Goal: Transaction & Acquisition: Purchase product/service

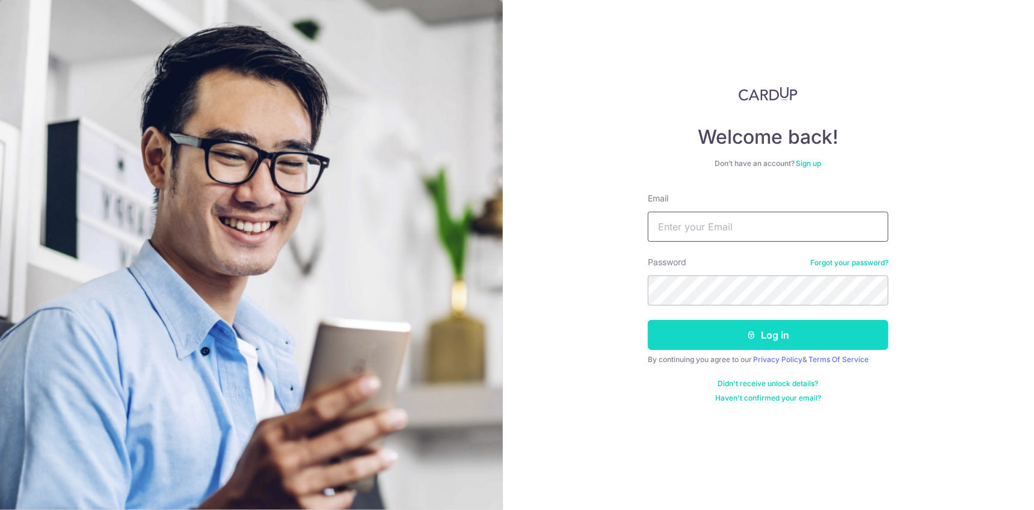
type input "mrmikelau@gmail.com"
click at [720, 332] on button "Log in" at bounding box center [768, 335] width 240 height 30
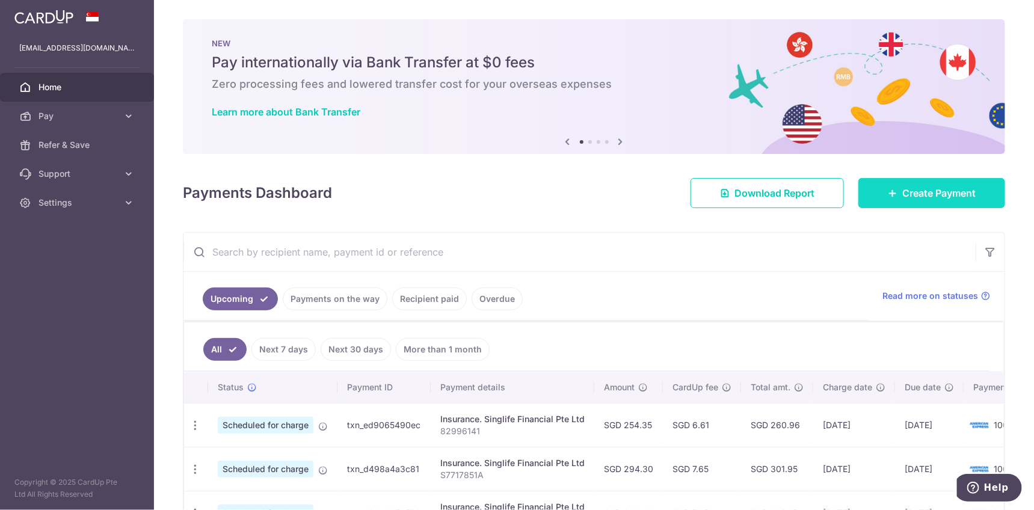
click at [932, 192] on span "Create Payment" at bounding box center [938, 193] width 73 height 14
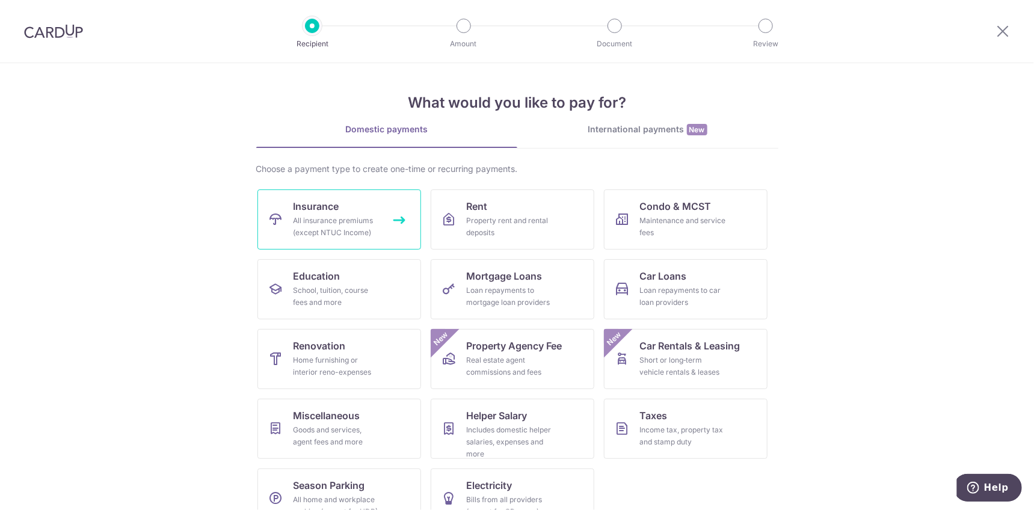
click at [370, 224] on div "All insurance premiums (except NTUC Income)" at bounding box center [336, 227] width 87 height 24
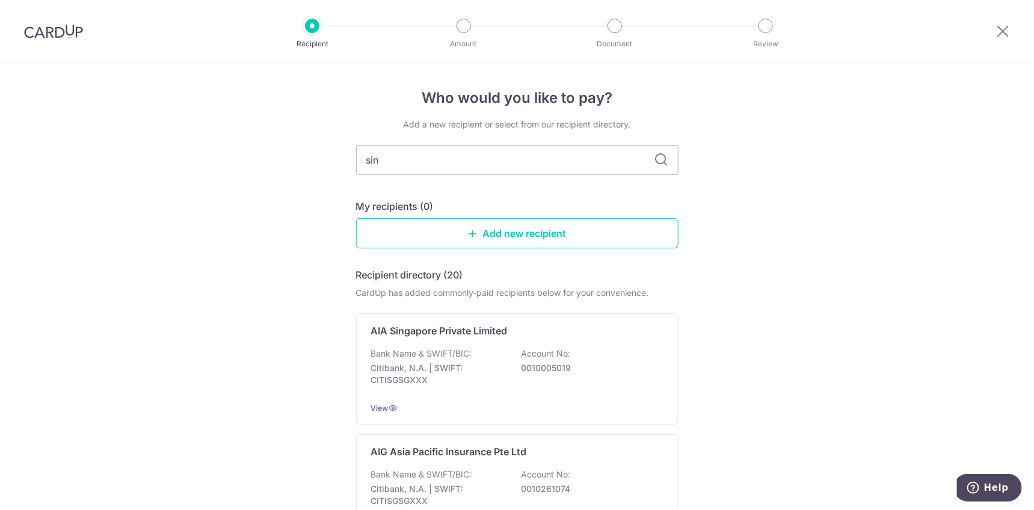
type input "sing"
type input "singlife"
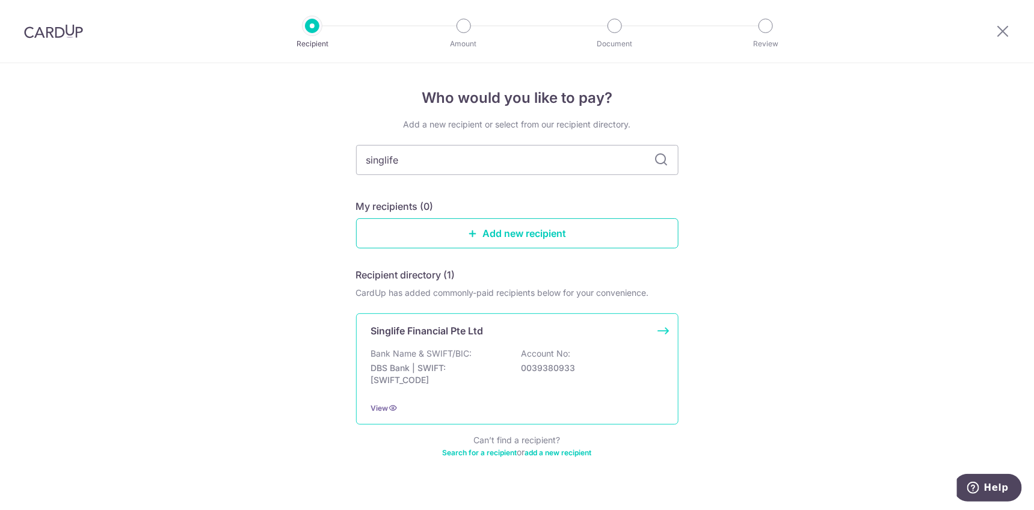
click at [467, 352] on p "Bank Name & SWIFT/BIC:" at bounding box center [421, 354] width 101 height 12
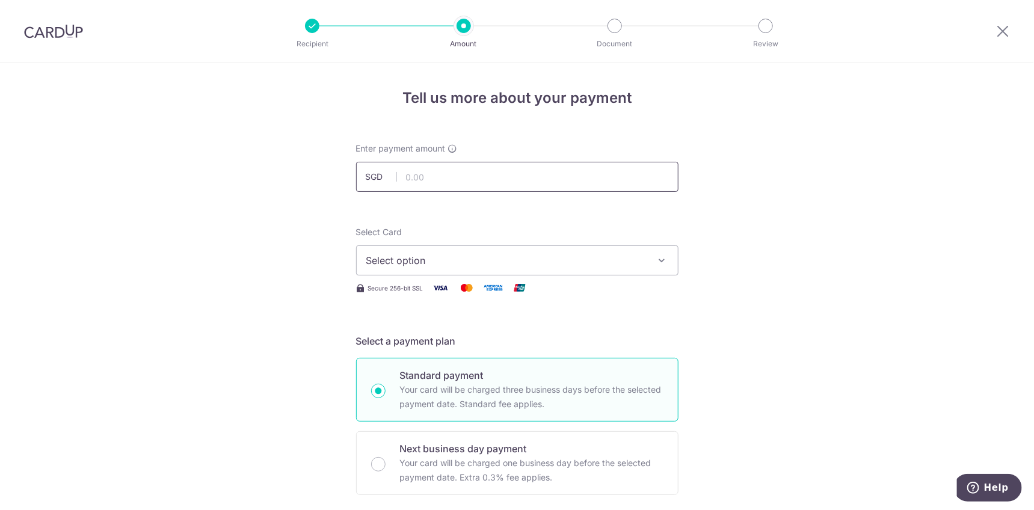
click at [457, 179] on input "text" at bounding box center [517, 177] width 322 height 30
type input "465.23"
click at [657, 265] on icon "button" at bounding box center [662, 260] width 12 height 12
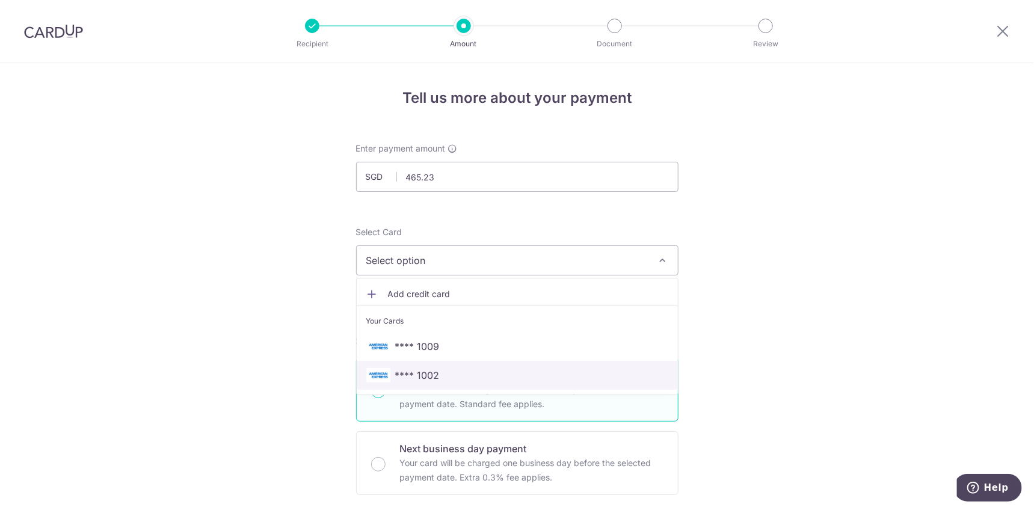
click at [470, 373] on span "**** 1002" at bounding box center [517, 375] width 302 height 14
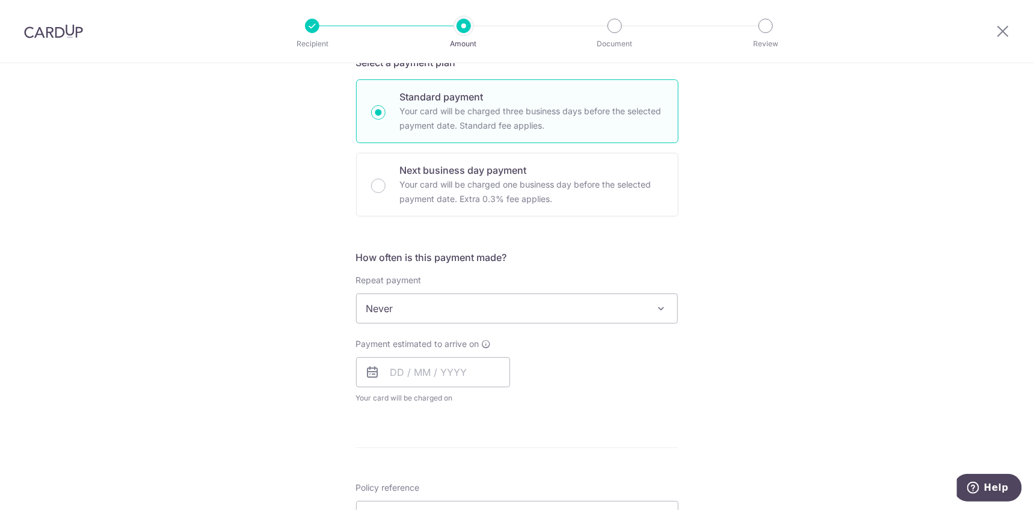
scroll to position [280, 0]
click at [417, 371] on input "text" at bounding box center [433, 370] width 154 height 30
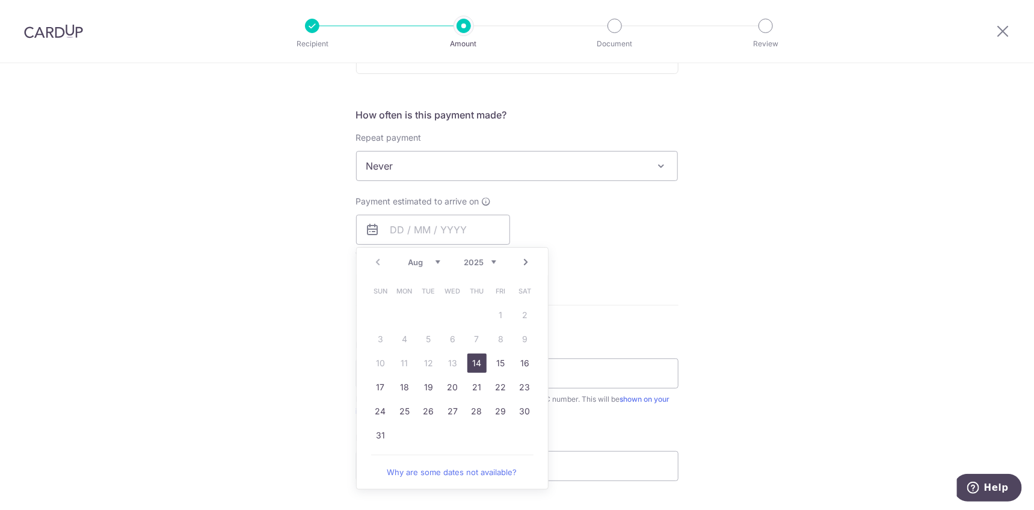
click at [478, 362] on link "14" at bounding box center [476, 363] width 19 height 19
type input "14/08/2025"
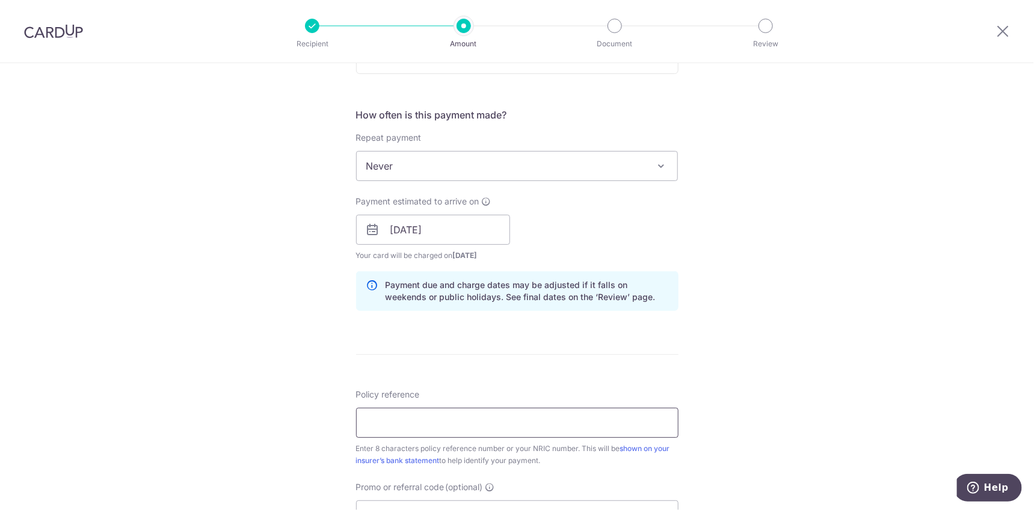
click at [436, 418] on input "Policy reference" at bounding box center [517, 423] width 322 height 30
paste input "SL1006585"
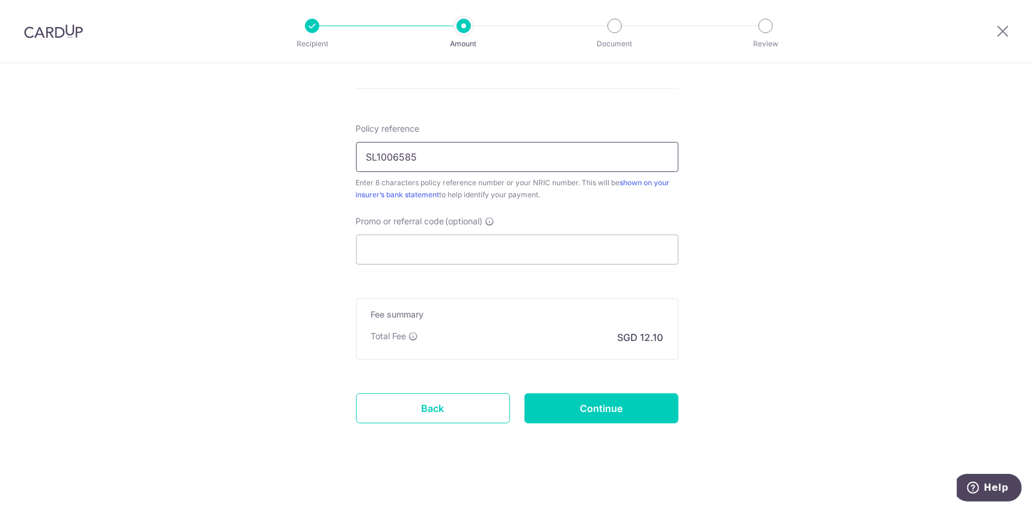
scroll to position [687, 0]
type input "SL1006585"
click at [558, 414] on input "Continue" at bounding box center [601, 408] width 154 height 30
type input "Create Schedule"
click at [435, 124] on input "SL1006585" at bounding box center [517, 128] width 322 height 30
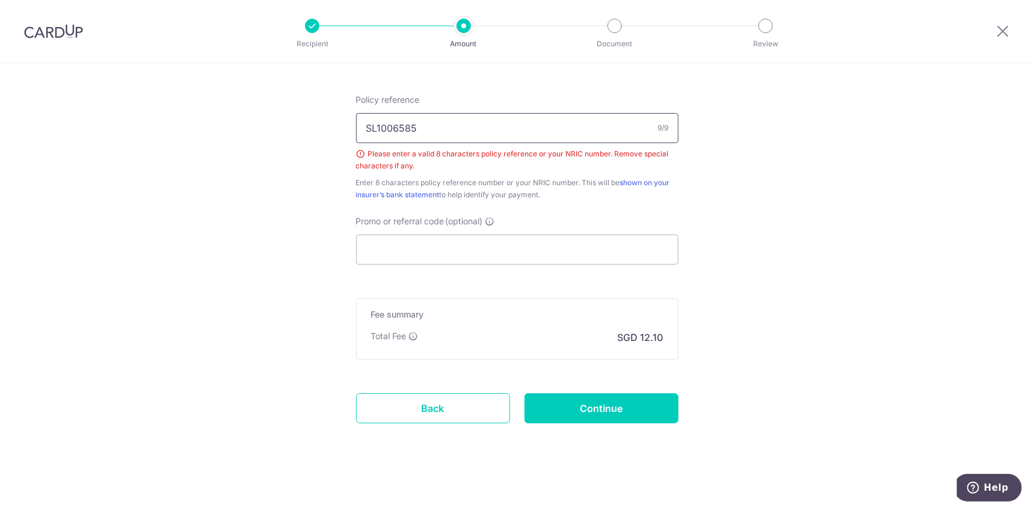
click at [374, 124] on input "SL1006585" at bounding box center [517, 128] width 322 height 30
click at [417, 126] on input "1006585" at bounding box center [517, 128] width 322 height 30
type input "10065853"
click at [595, 412] on input "Continue" at bounding box center [601, 408] width 154 height 30
type input "Create Schedule"
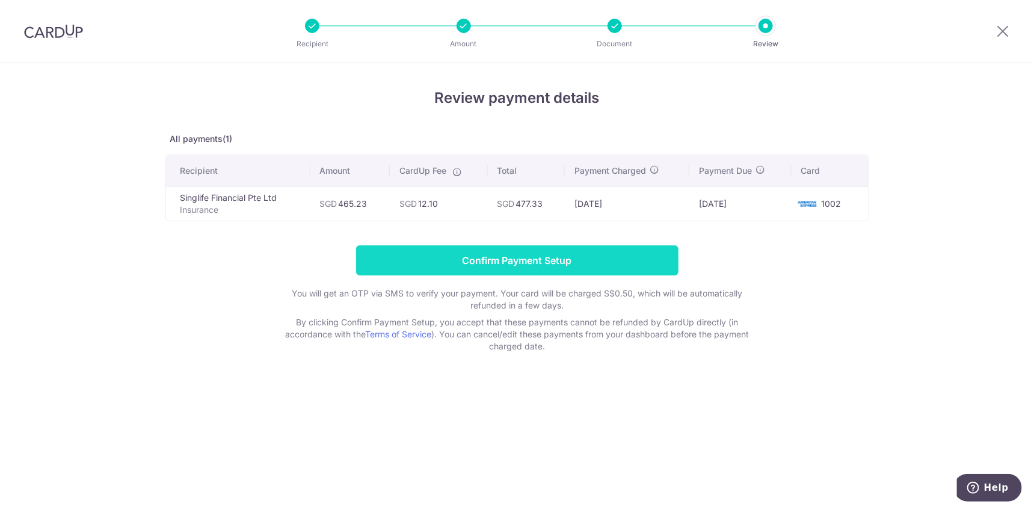
click at [563, 262] on input "Confirm Payment Setup" at bounding box center [517, 260] width 322 height 30
